Goal: Use online tool/utility: Utilize a website feature to perform a specific function

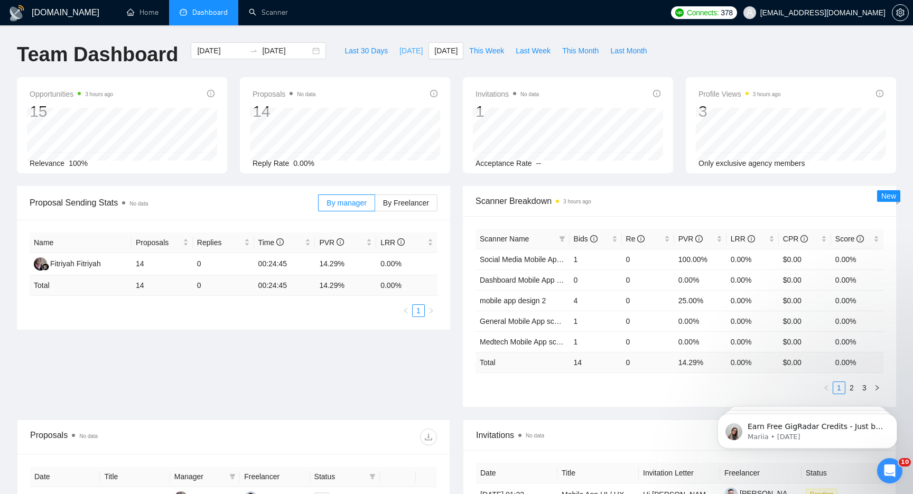
click at [400, 48] on span "[DATE]" at bounding box center [410, 51] width 23 height 12
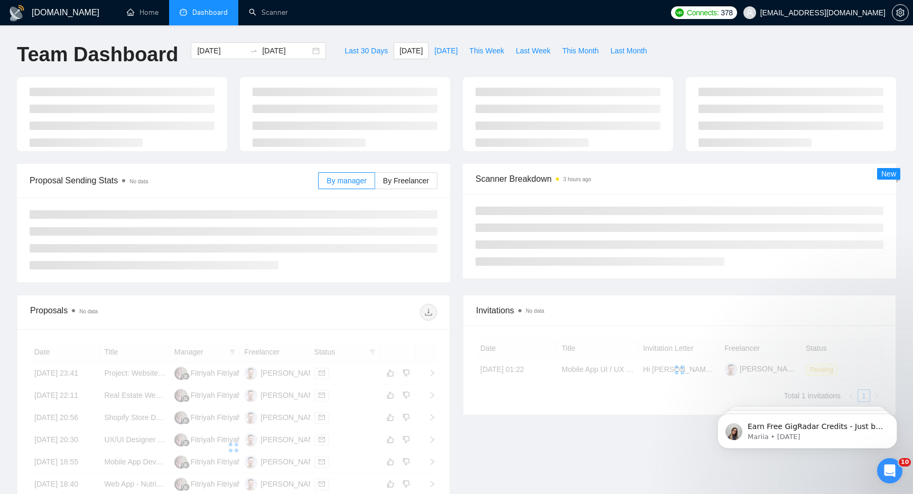
type input "[DATE]"
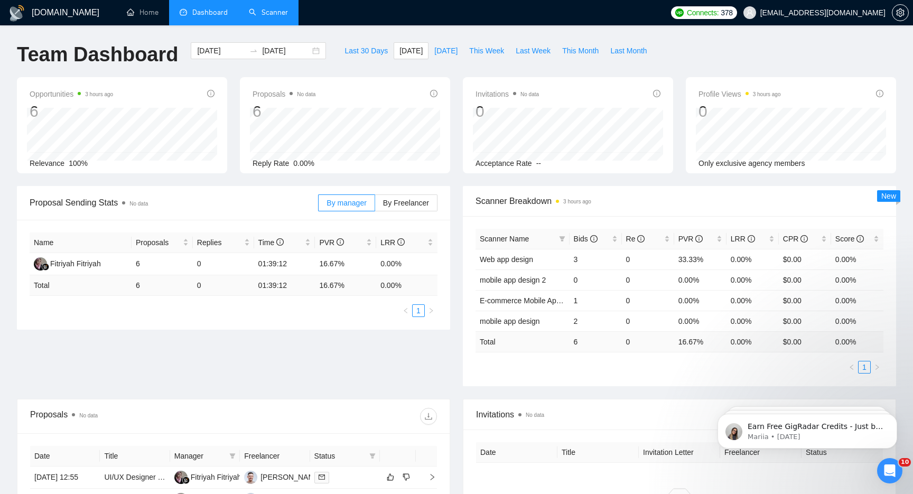
click at [264, 15] on link "Scanner" at bounding box center [268, 12] width 39 height 9
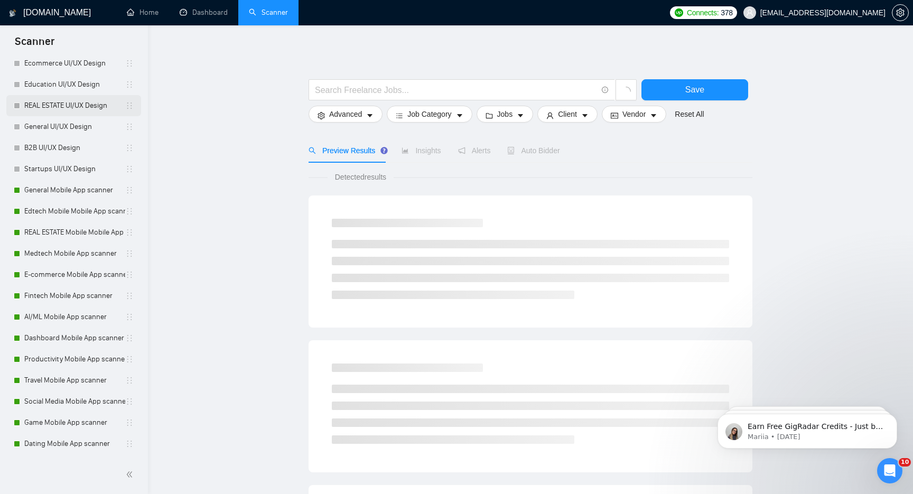
scroll to position [285, 0]
click at [74, 166] on link "General Mobile App scanner" at bounding box center [74, 170] width 101 height 21
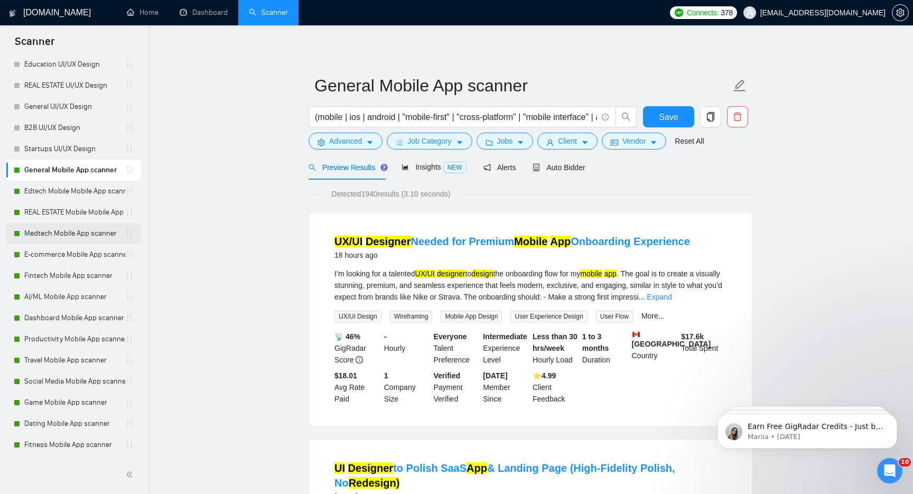
click at [61, 238] on link "Medtech Mobile App scanner" at bounding box center [74, 233] width 101 height 21
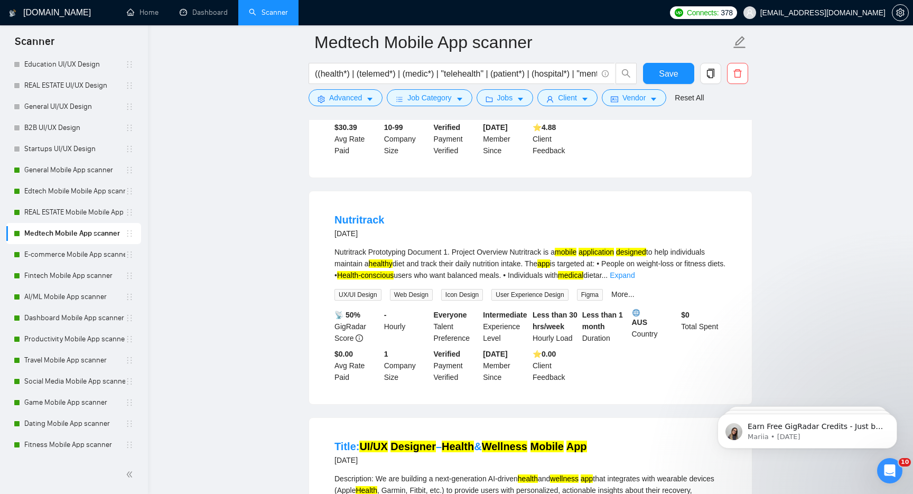
scroll to position [265, 0]
